Goal: Check status: Check status

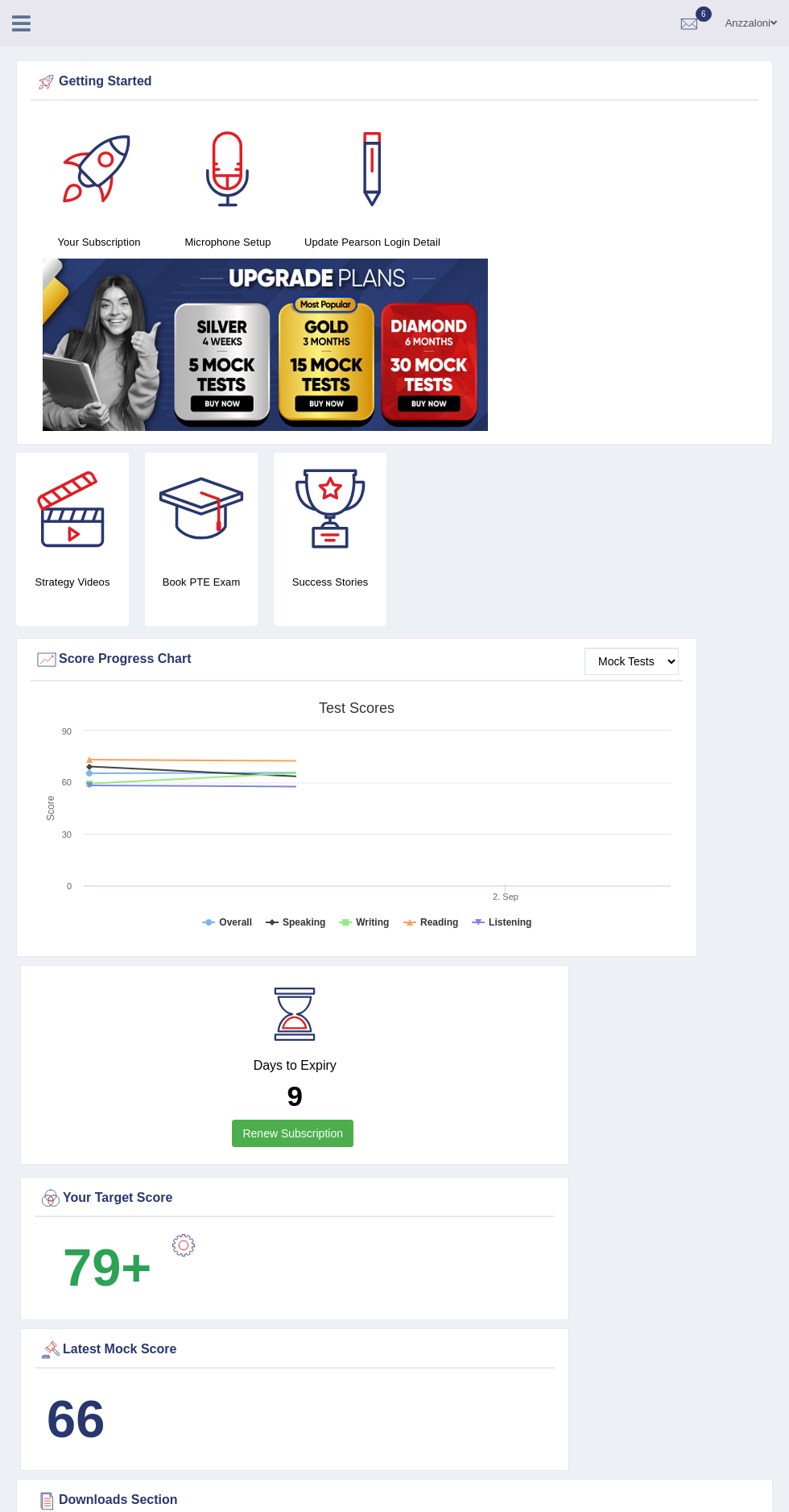
click at [46, 71] on div at bounding box center [47, 82] width 24 height 24
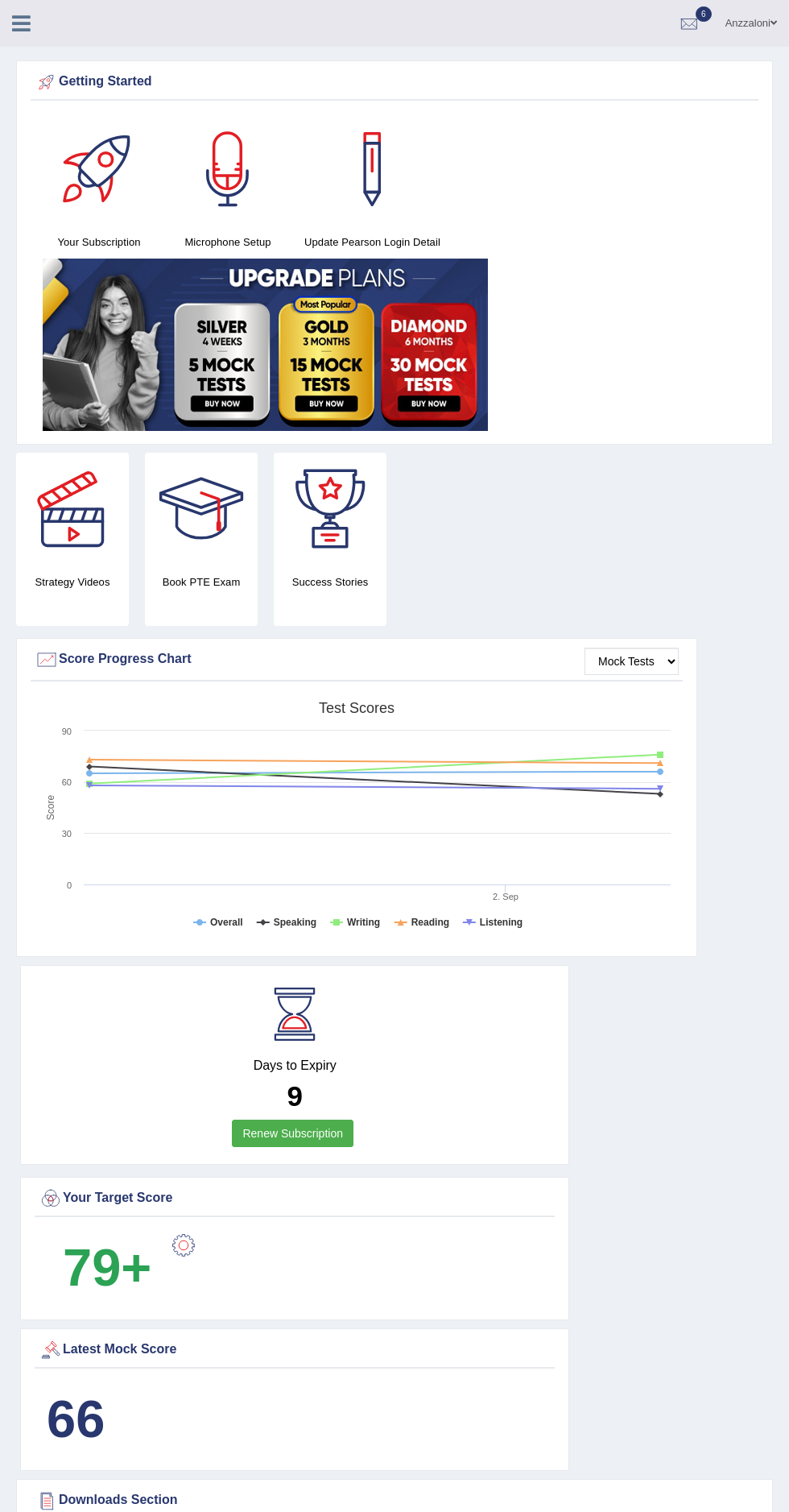
click at [43, 30] on div at bounding box center [28, 18] width 56 height 36
click at [33, 7] on div at bounding box center [28, 18] width 56 height 36
click at [21, 21] on icon at bounding box center [21, 23] width 19 height 21
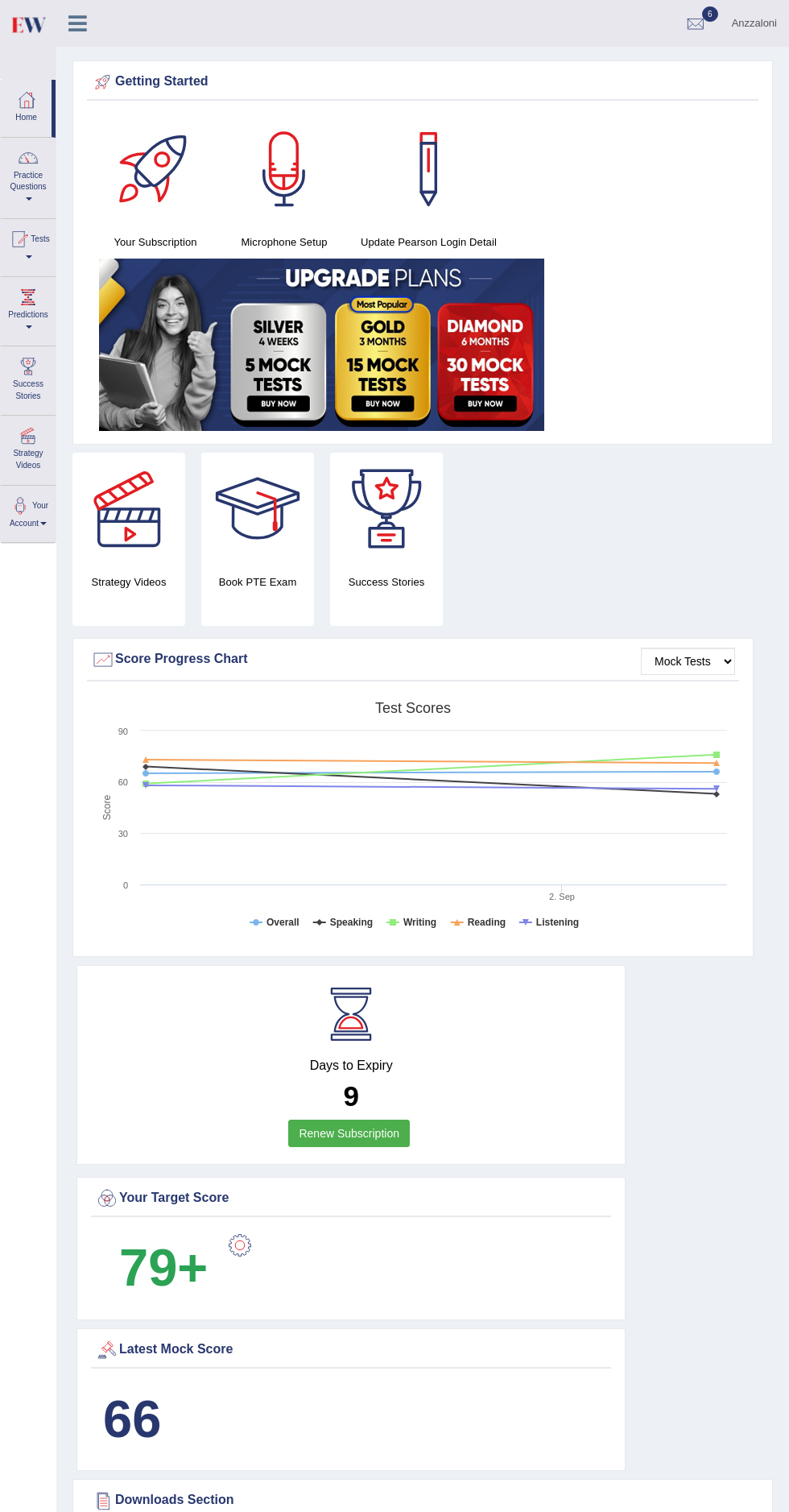
click at [31, 247] on div at bounding box center [19, 239] width 24 height 24
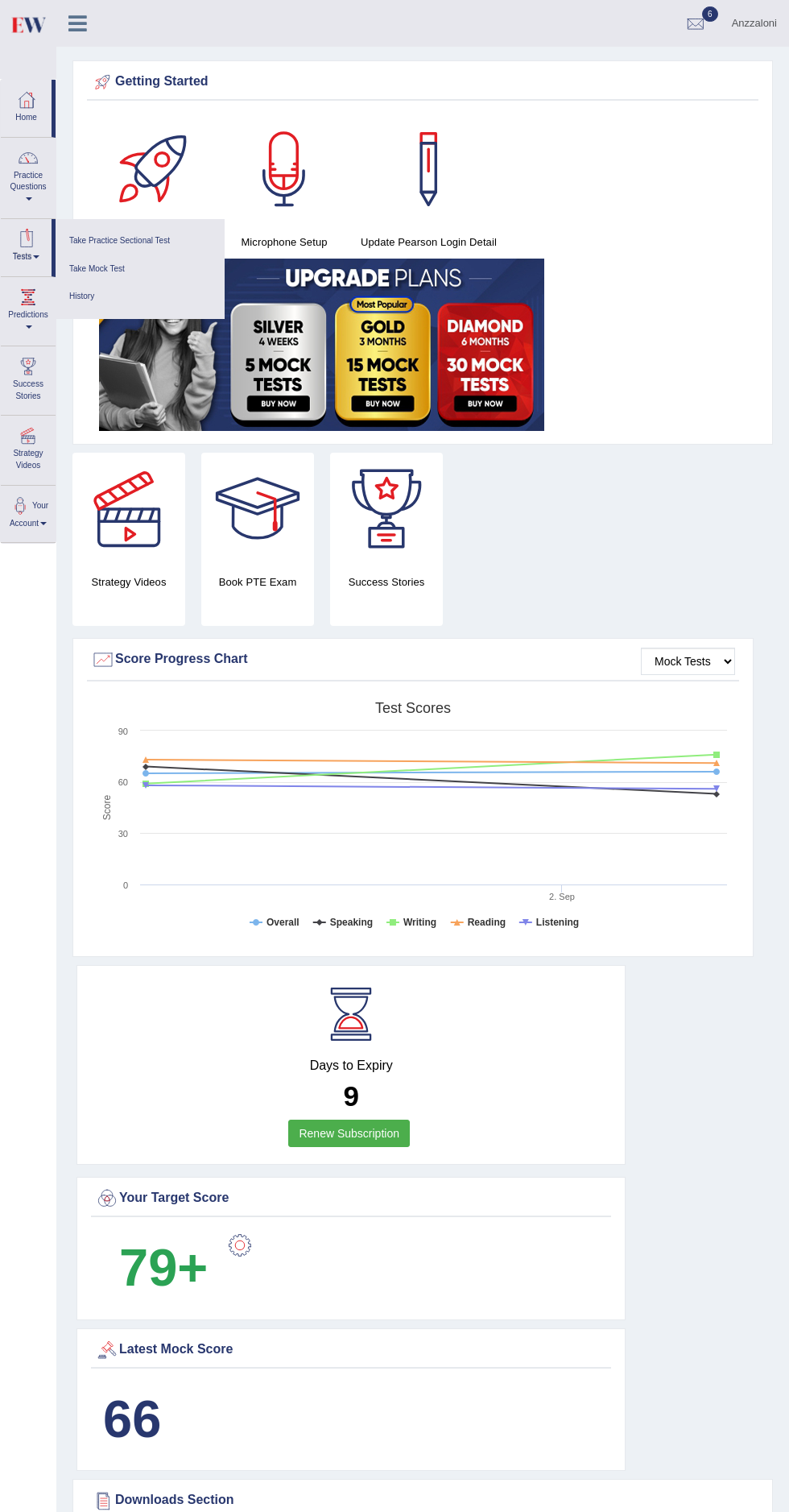
click at [80, 311] on ul "Take Practice Sectional Test Take Mock Test History" at bounding box center [140, 269] width 169 height 100
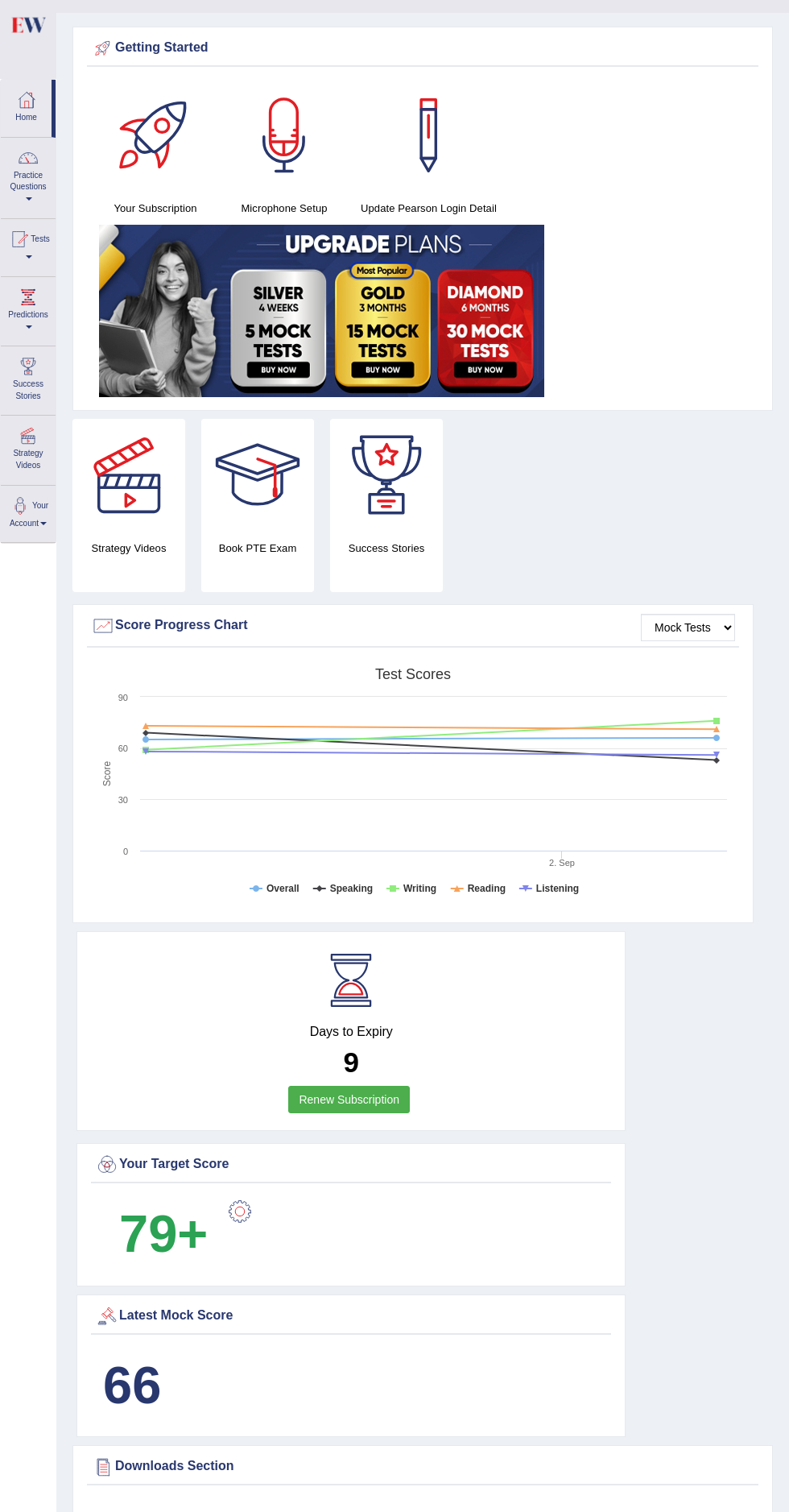
scroll to position [26, 0]
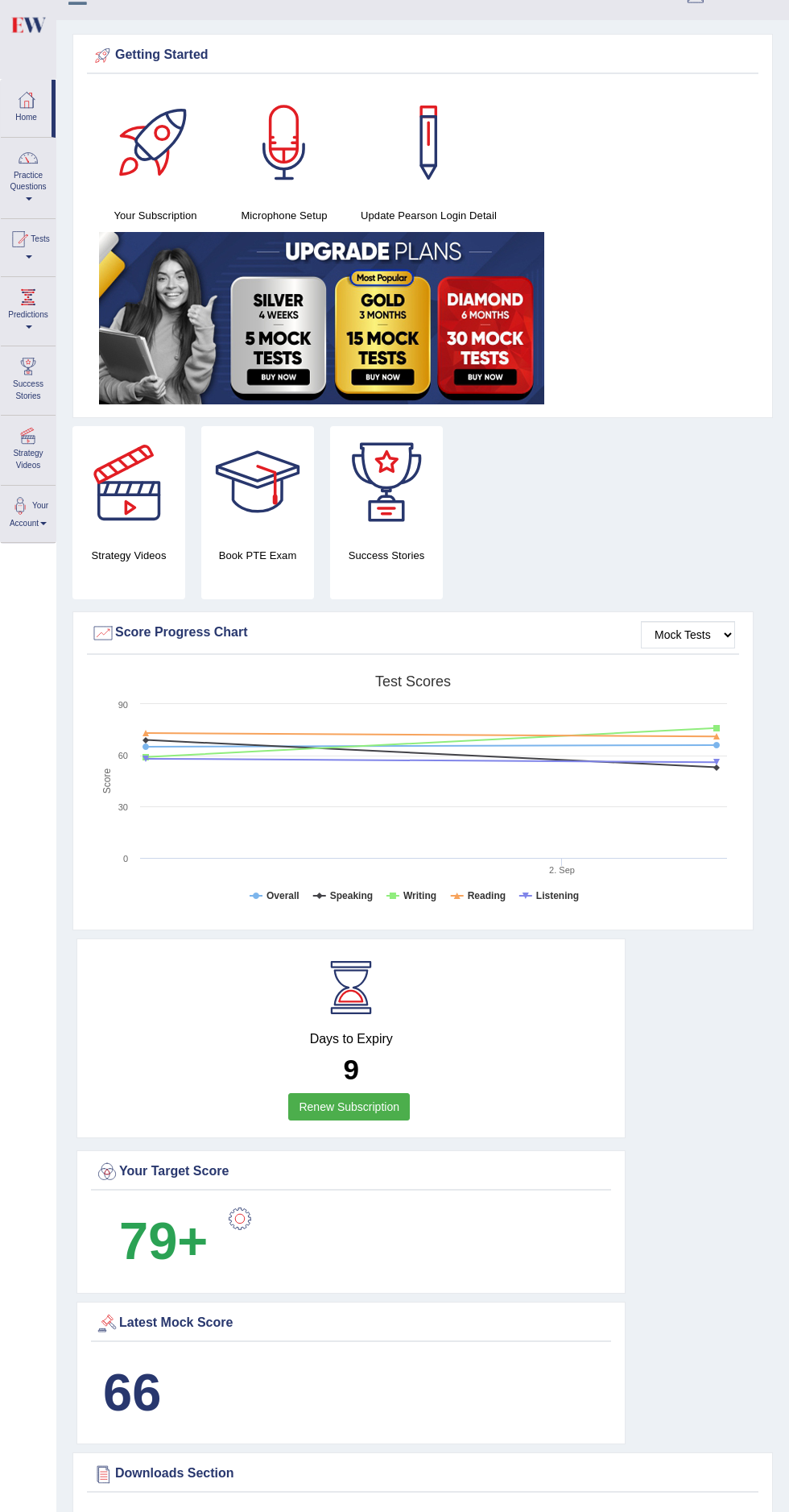
click at [32, 257] on span at bounding box center [29, 257] width 7 height 3
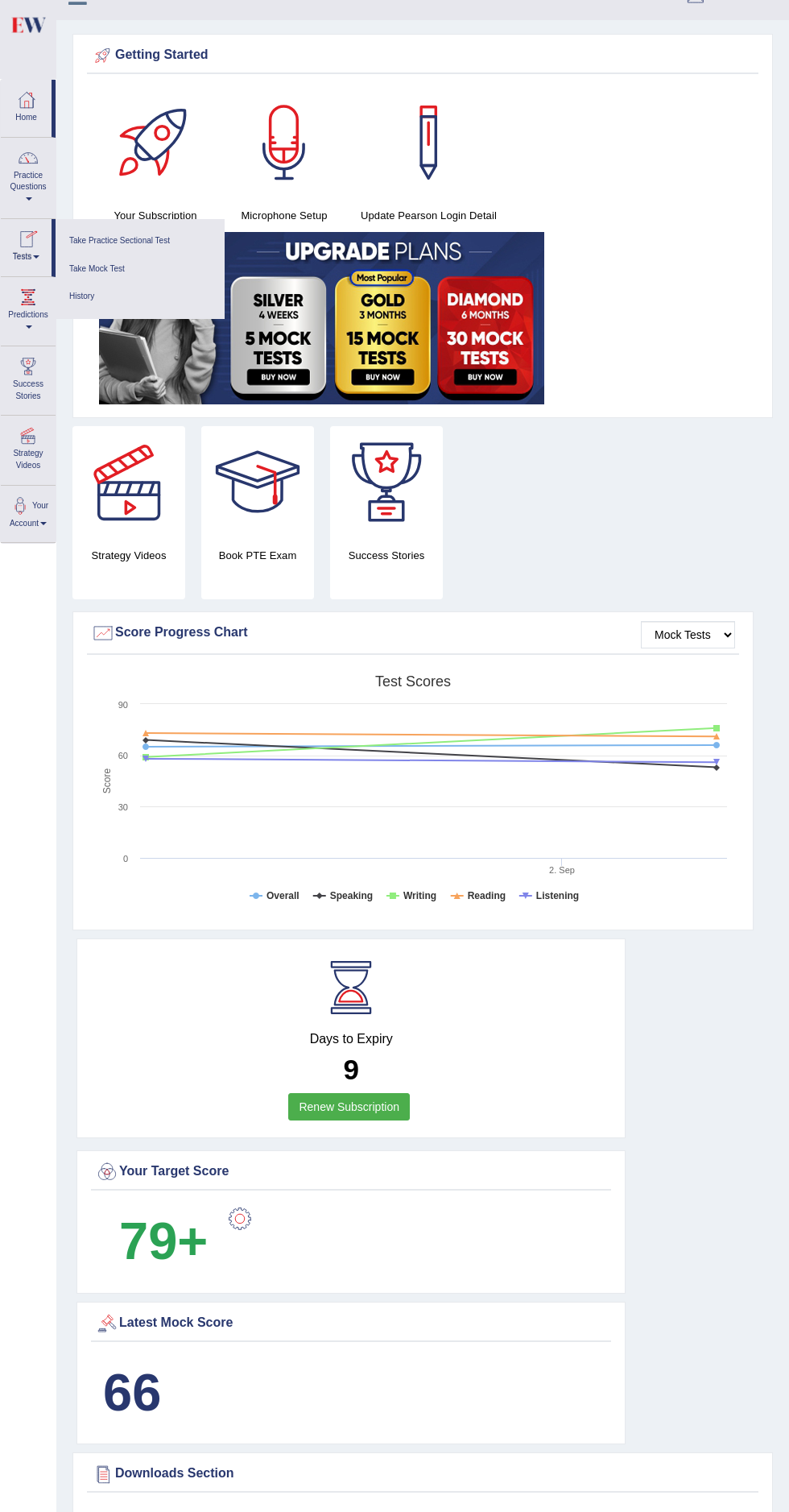
click at [102, 335] on div at bounding box center [394, 756] width 789 height 1512
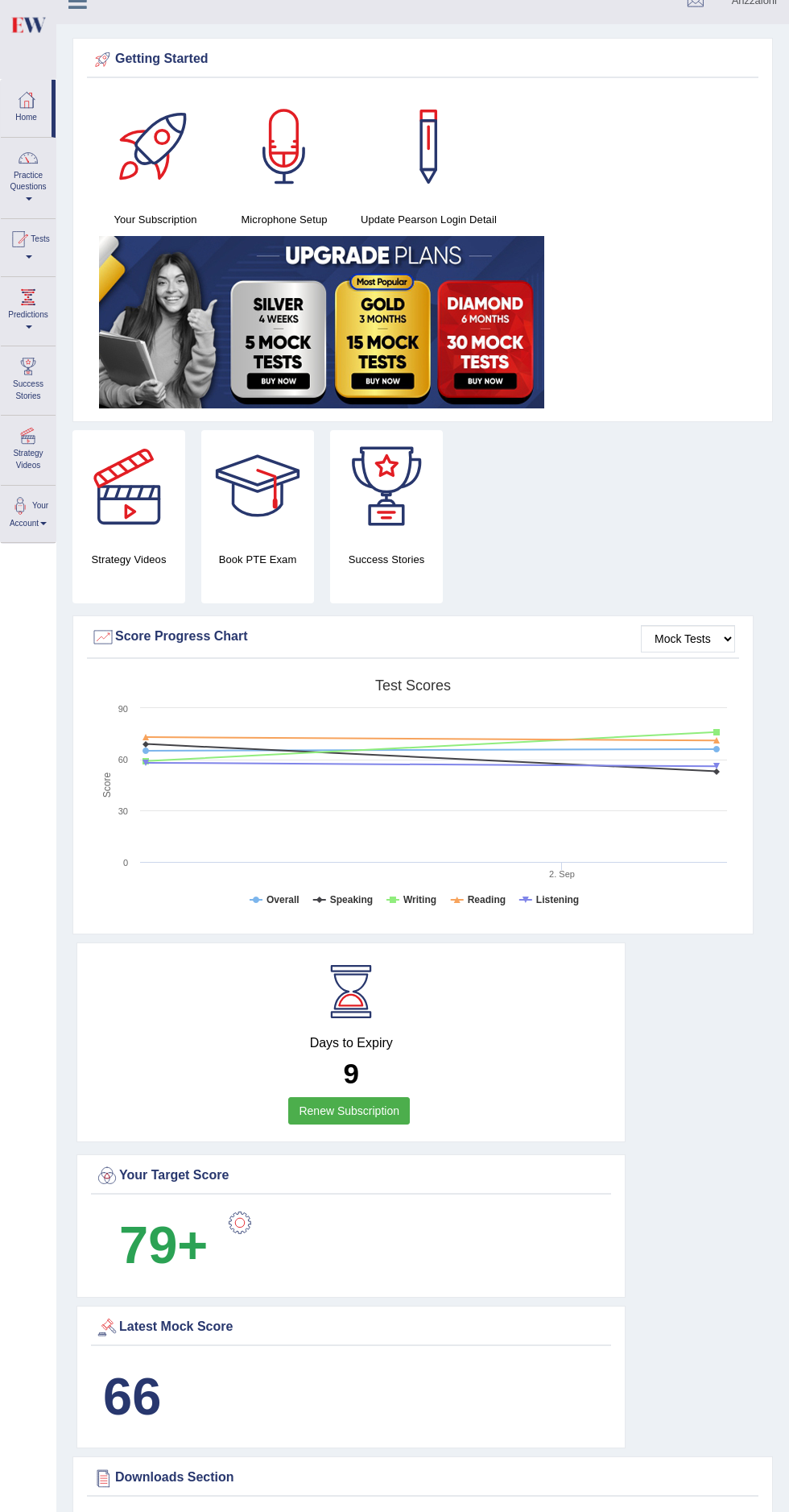
scroll to position [16, 0]
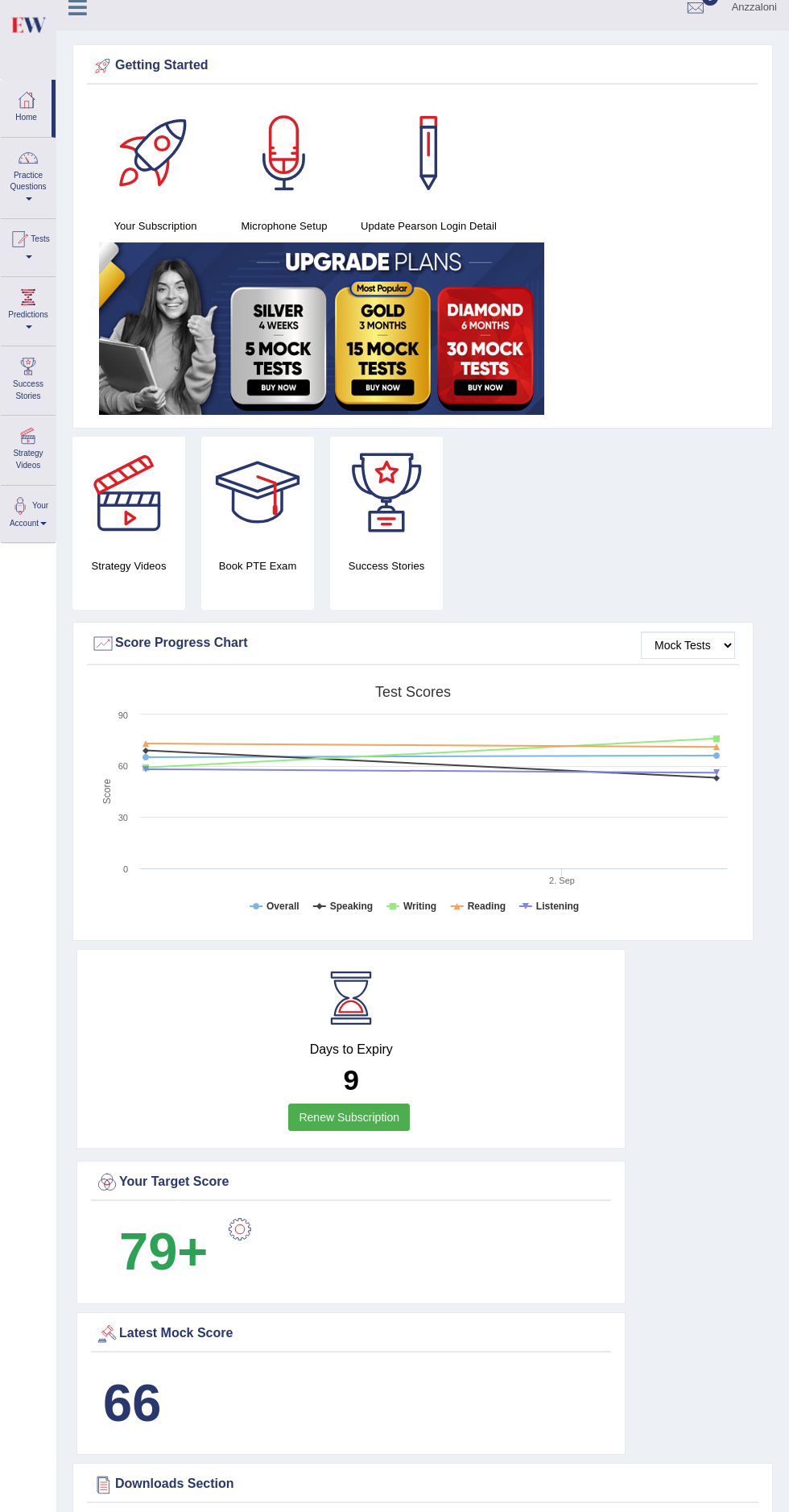
click at [32, 257] on span at bounding box center [29, 257] width 7 height 3
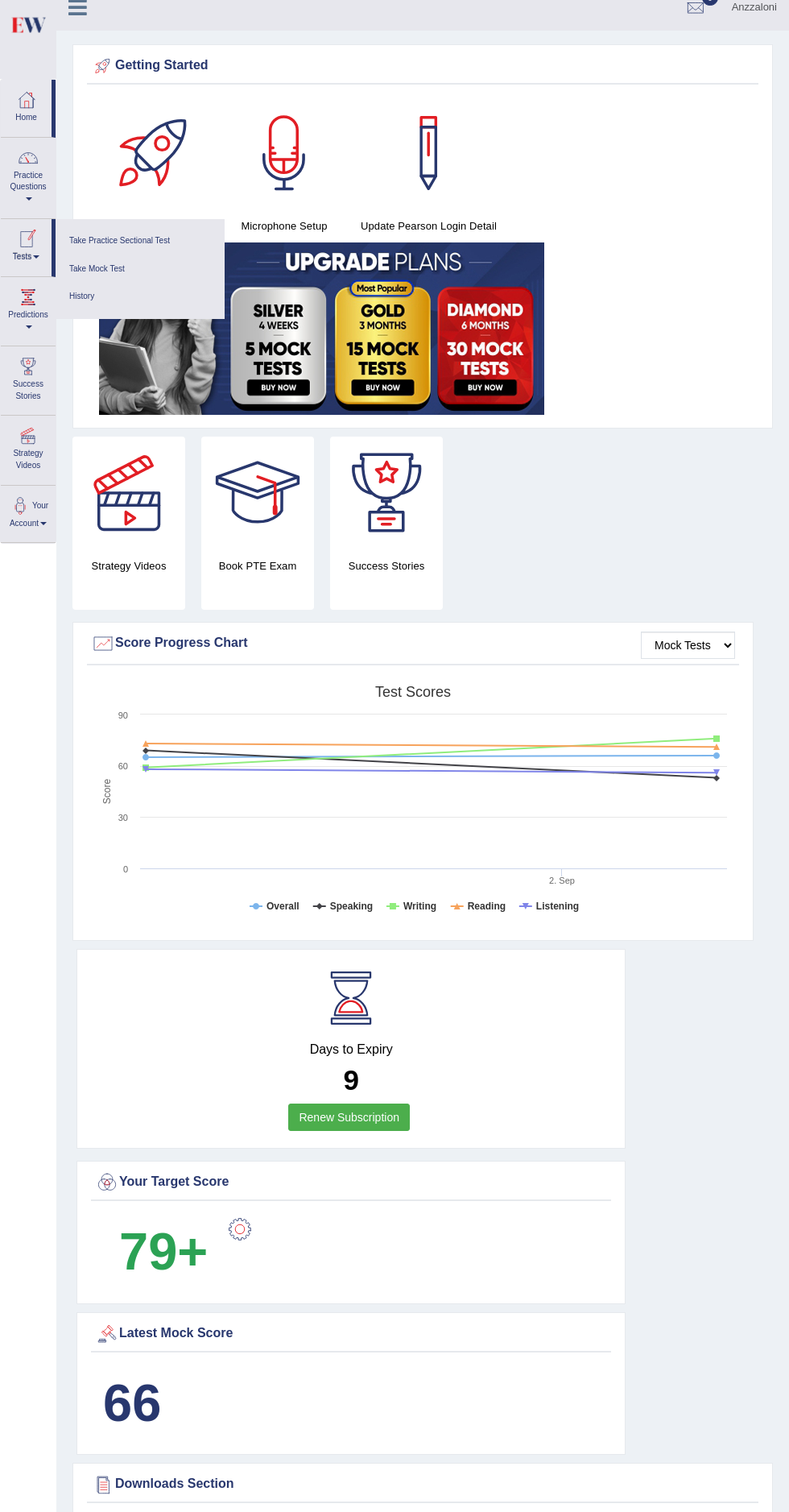
click at [89, 320] on div at bounding box center [394, 756] width 789 height 1512
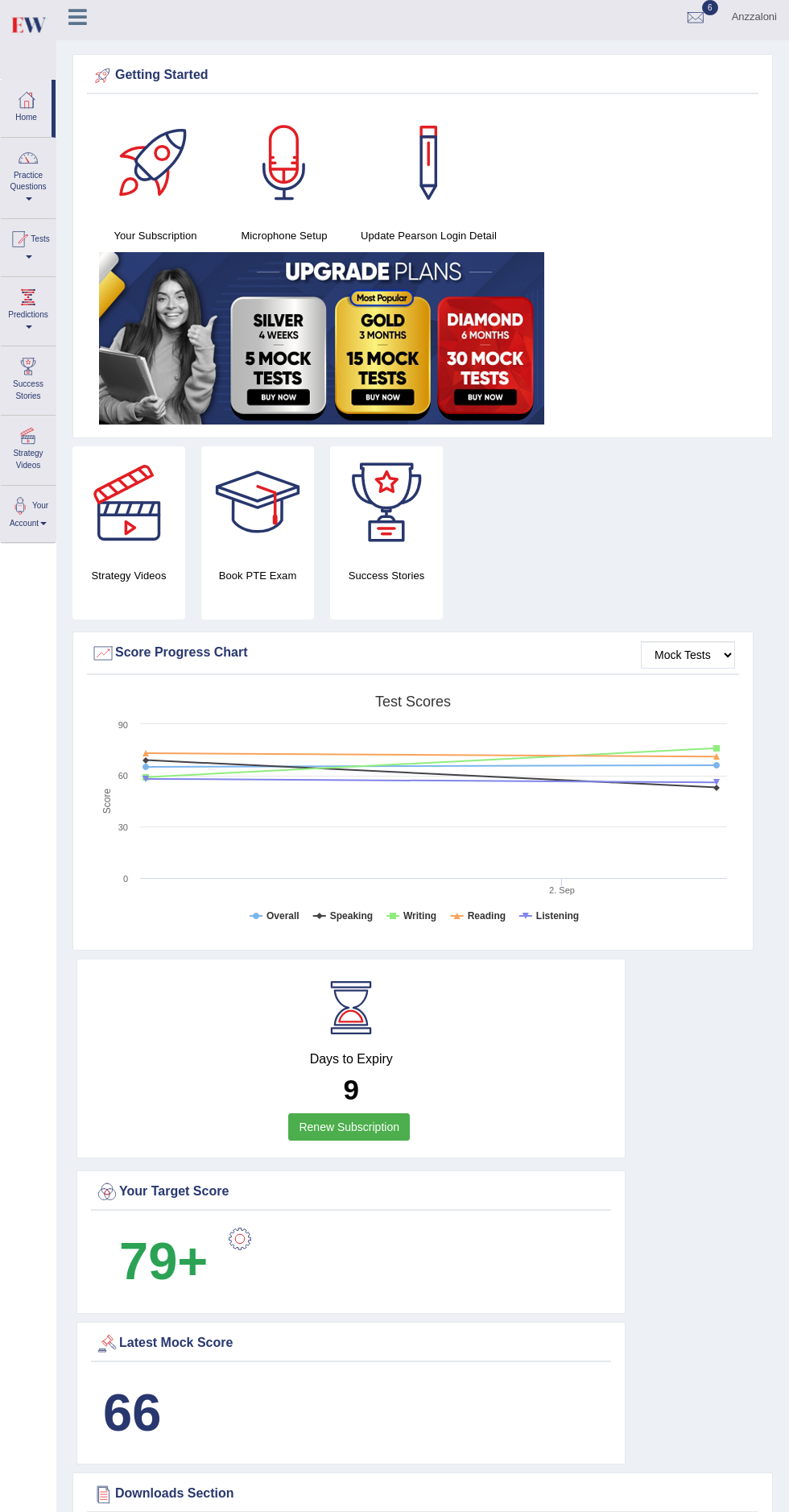
scroll to position [9, 0]
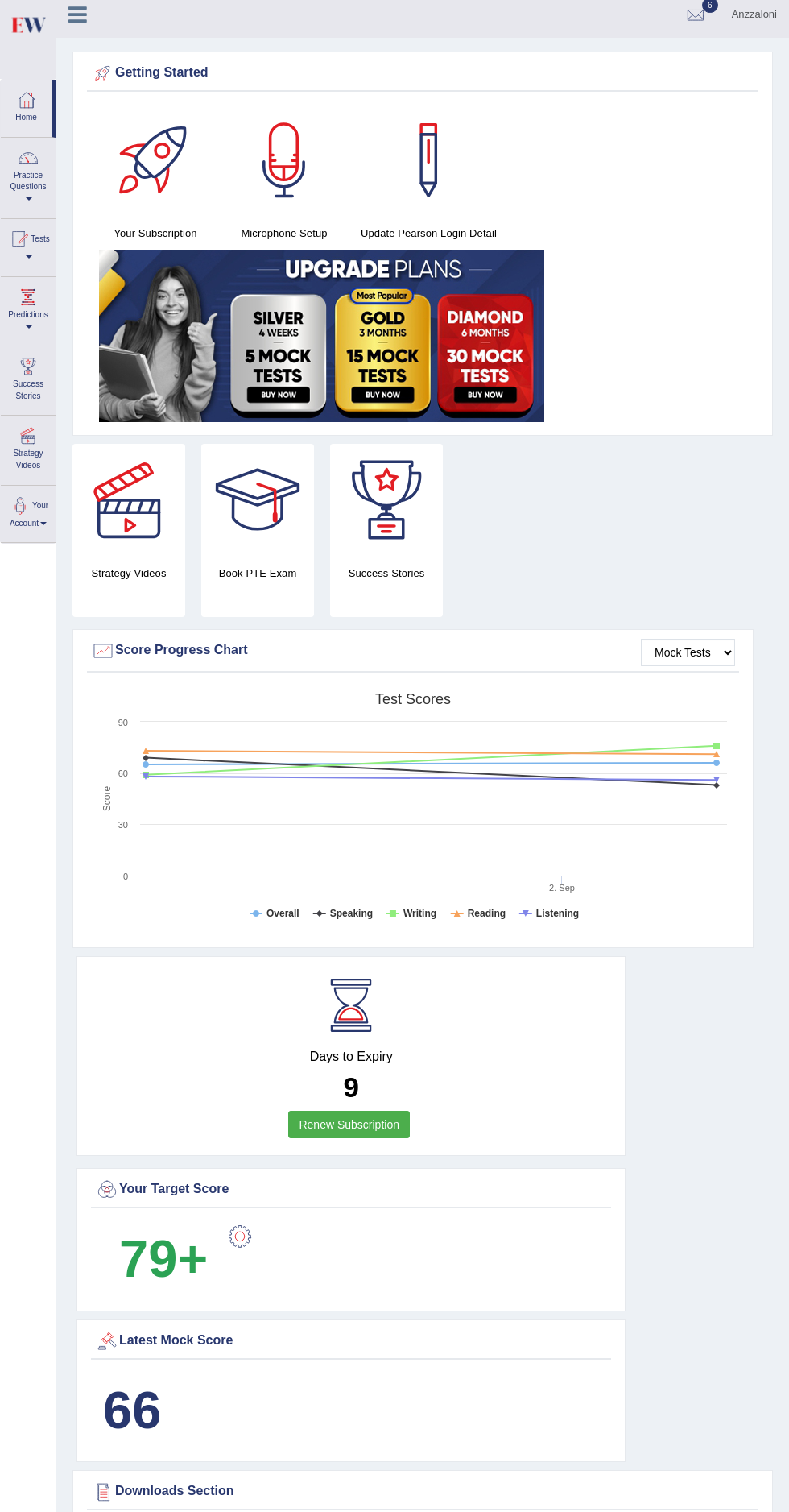
click at [32, 257] on span at bounding box center [29, 257] width 7 height 3
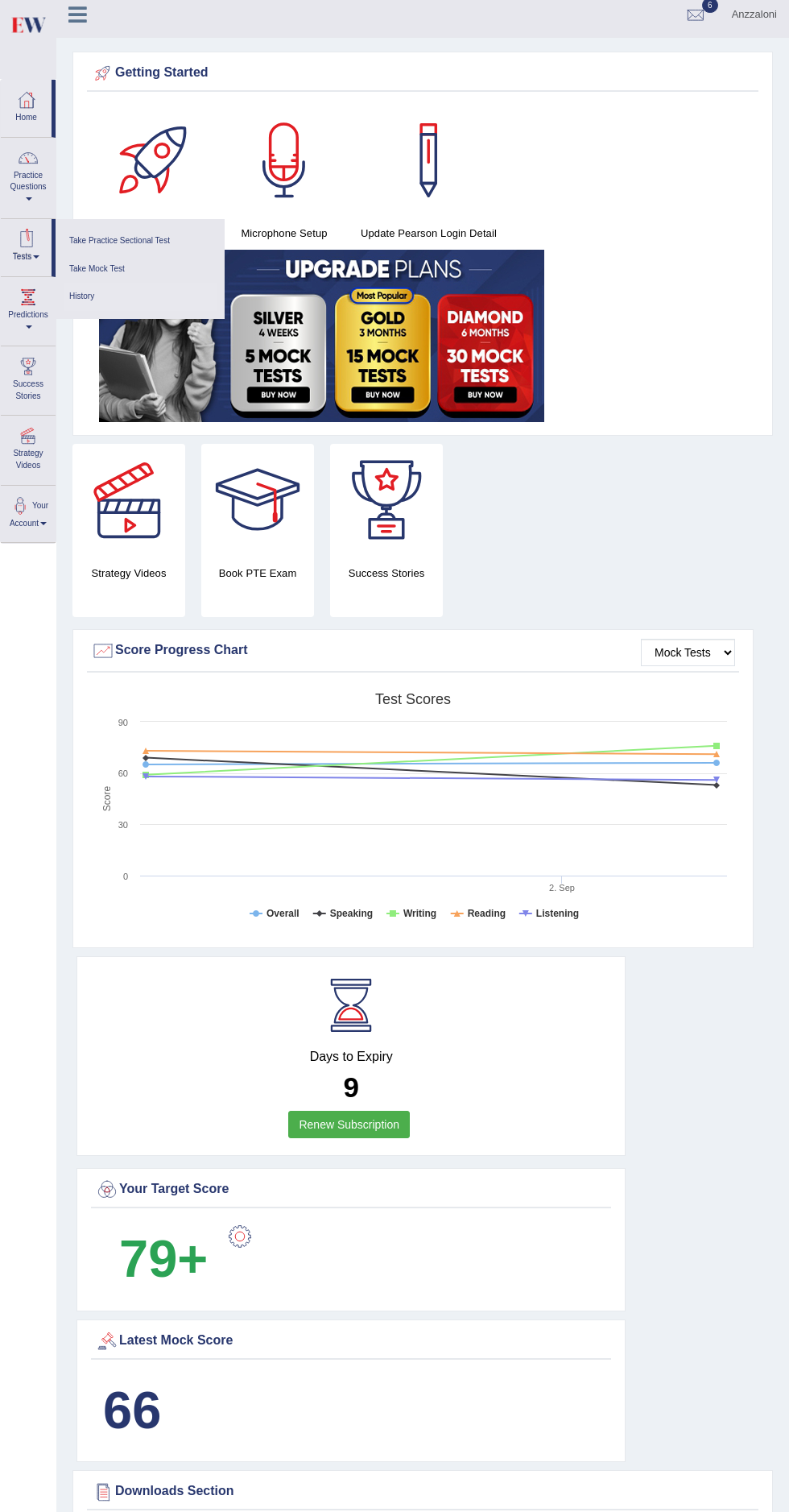
click at [94, 306] on link "History" at bounding box center [140, 296] width 153 height 28
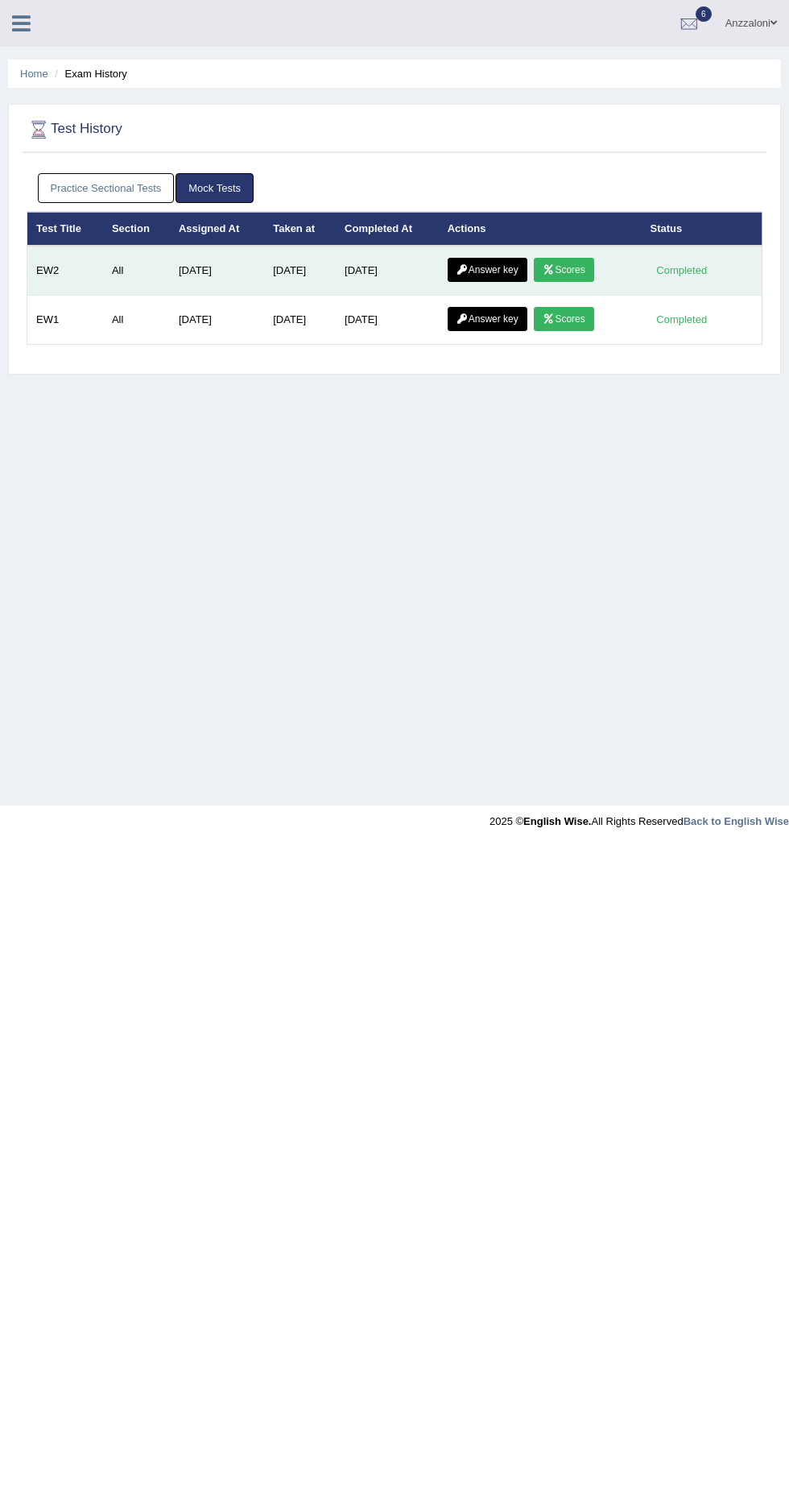
click at [572, 269] on link "Scores" at bounding box center [564, 270] width 60 height 24
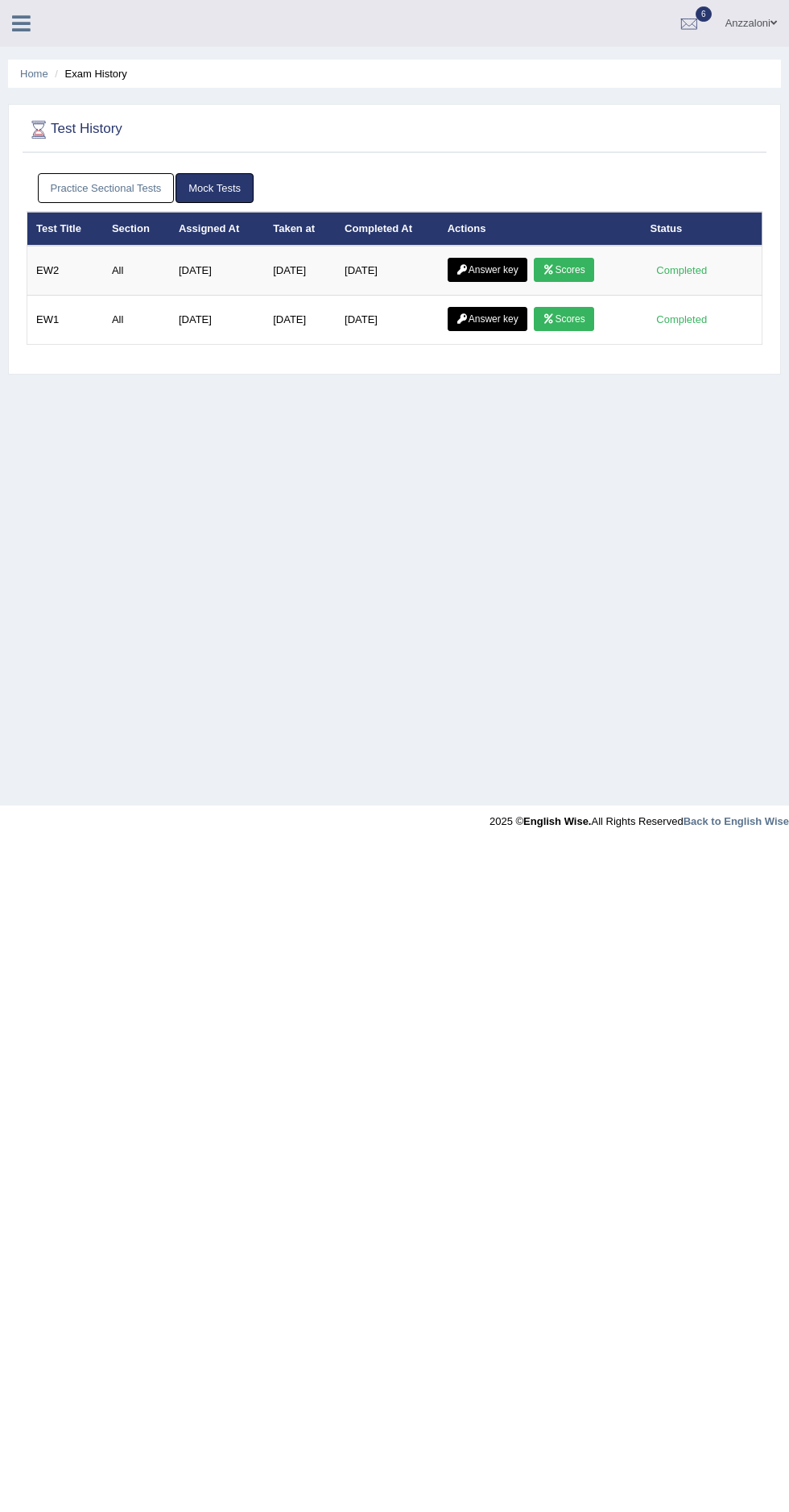
click at [35, 13] on link at bounding box center [21, 21] width 43 height 24
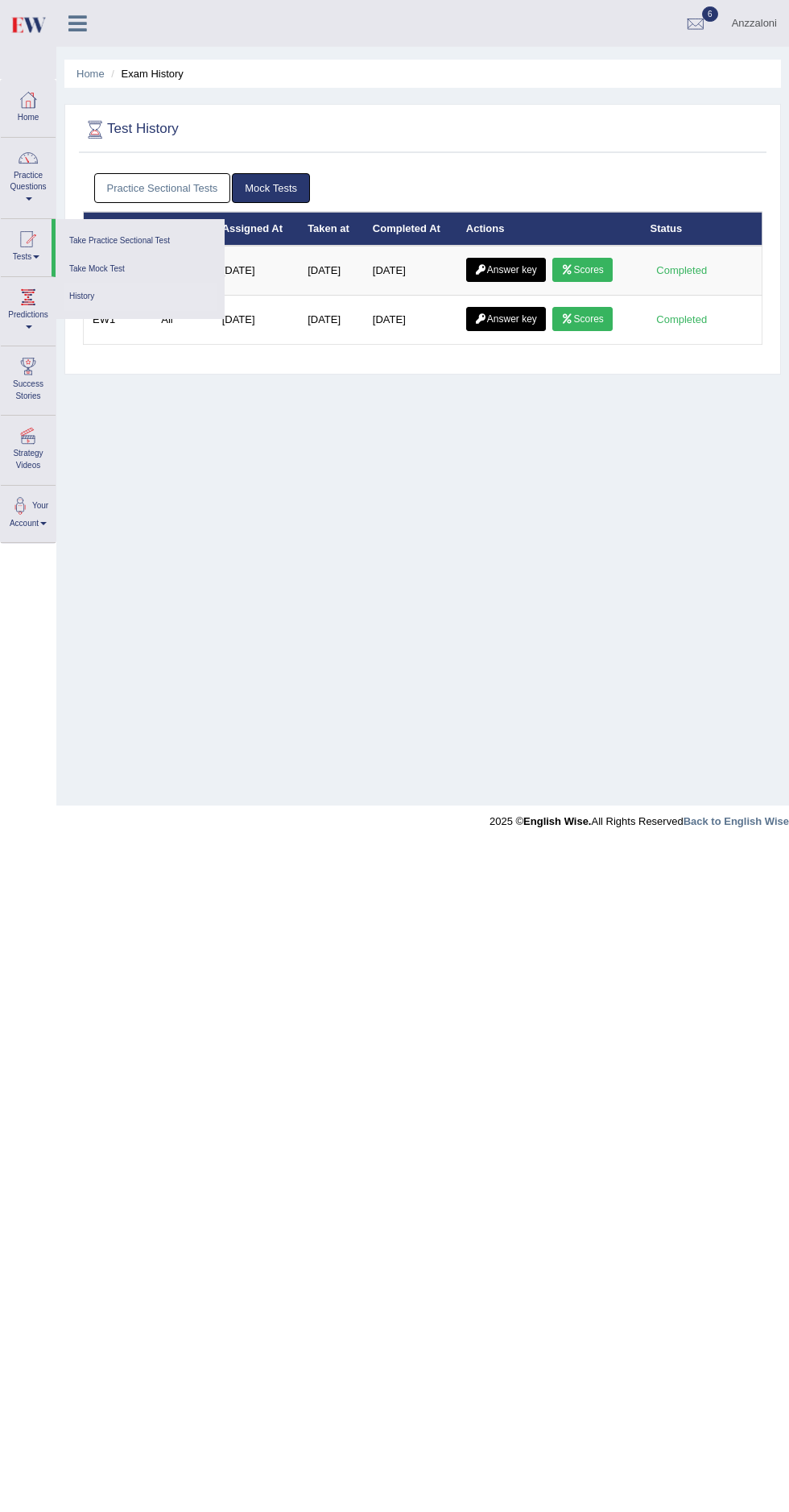
click at [27, 96] on div at bounding box center [28, 100] width 24 height 24
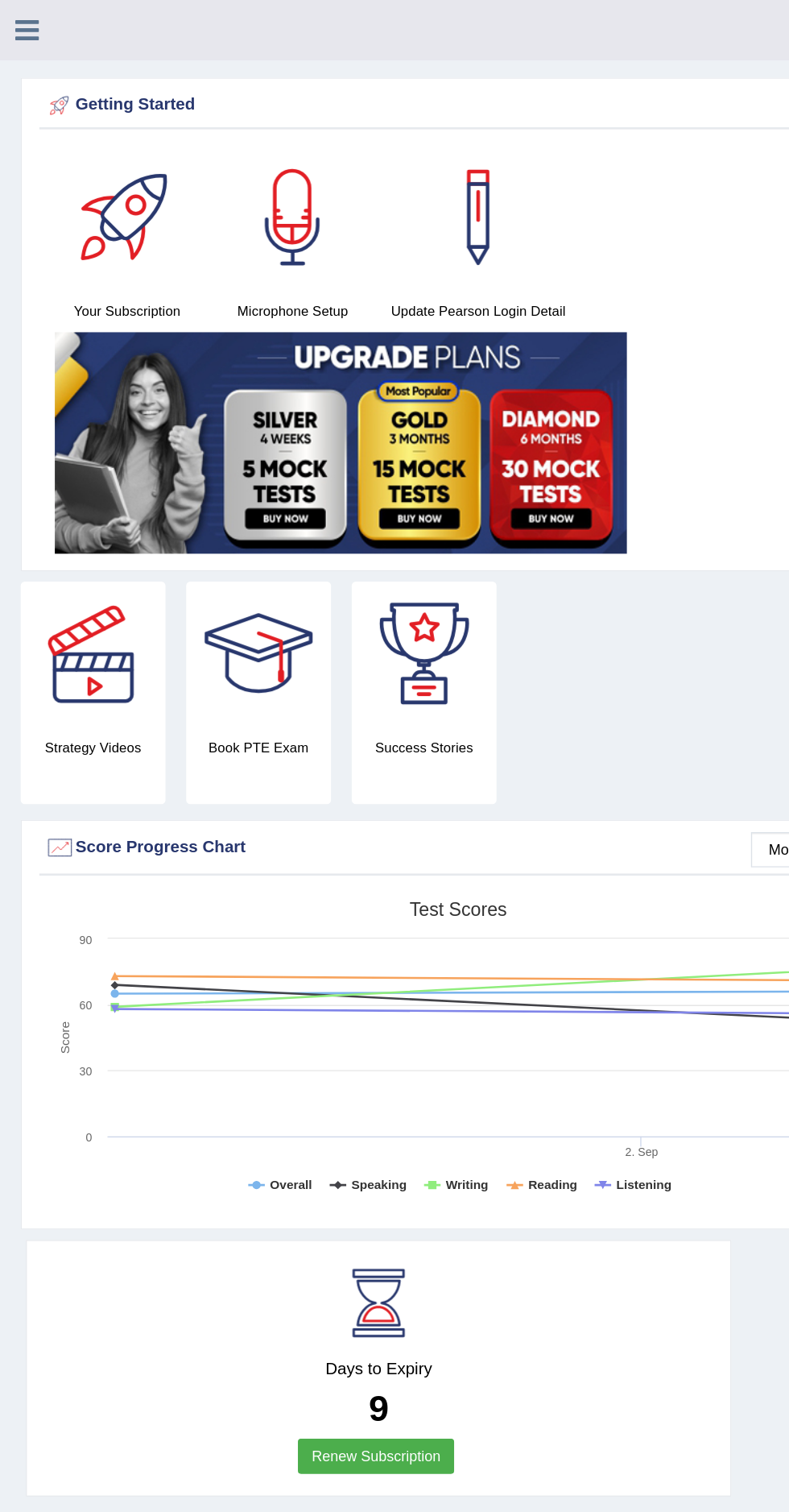
click at [28, 17] on icon at bounding box center [21, 23] width 19 height 21
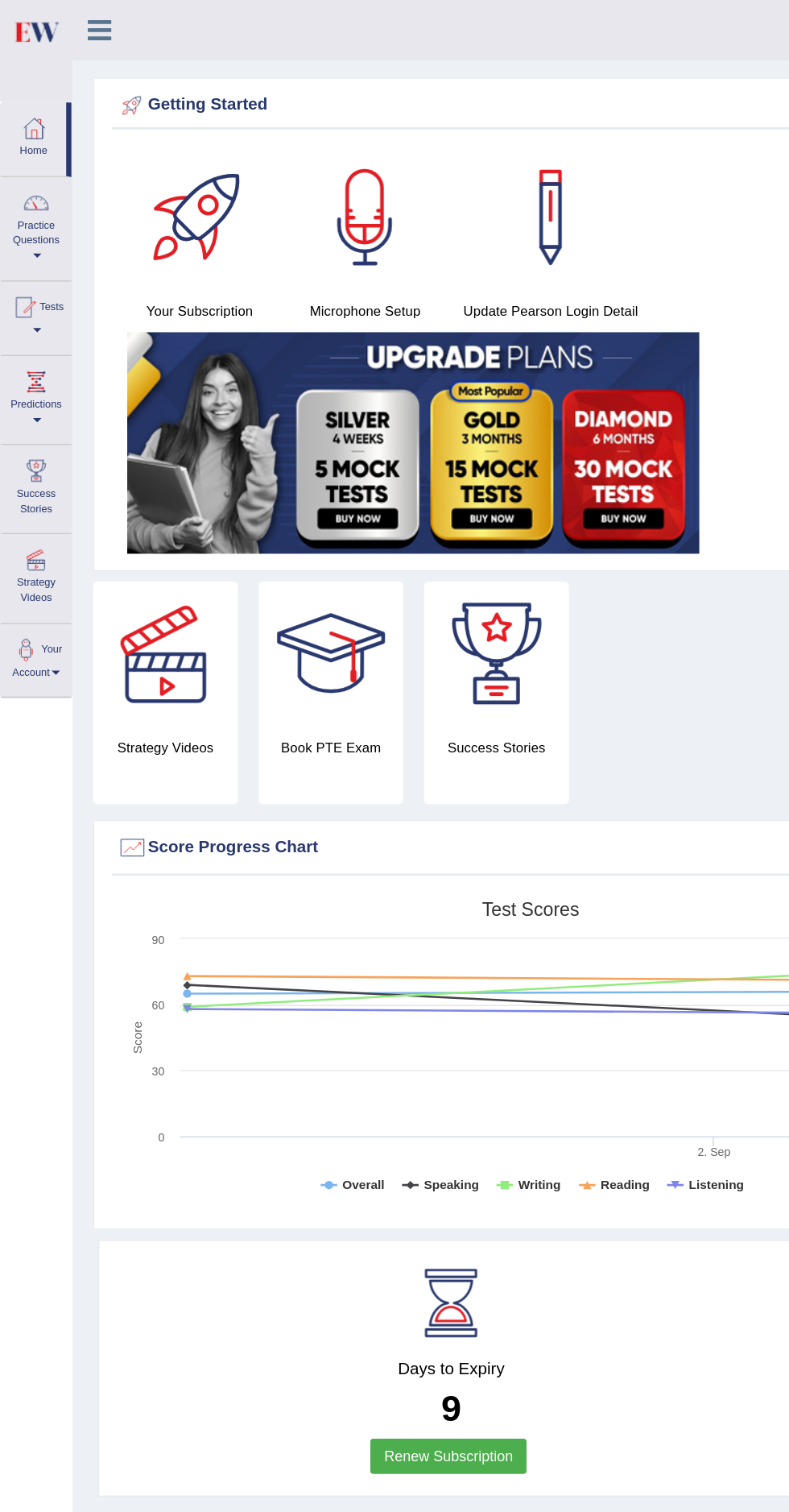
click at [27, 101] on div at bounding box center [26, 100] width 24 height 24
